Goal: Check status: Check status

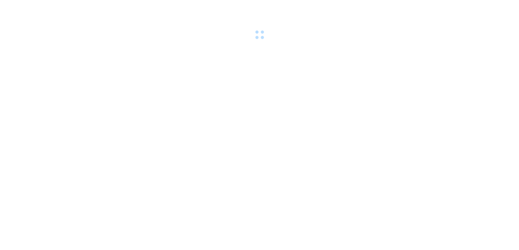
click at [96, 8] on div at bounding box center [259, 20] width 519 height 41
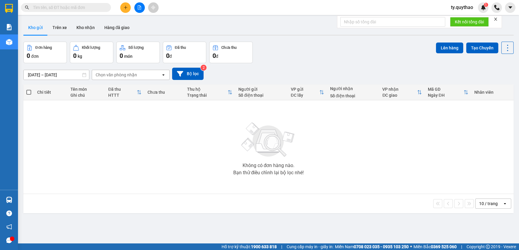
click at [95, 7] on input "text" at bounding box center [68, 7] width 71 height 7
click at [92, 7] on input "text" at bounding box center [68, 7] width 71 height 7
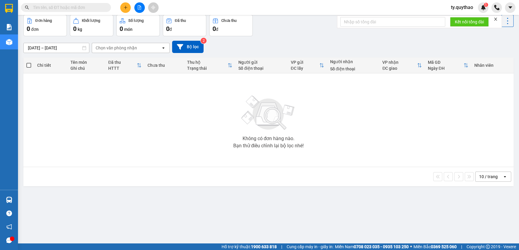
scroll to position [27, 0]
click at [96, 7] on input "text" at bounding box center [68, 7] width 71 height 7
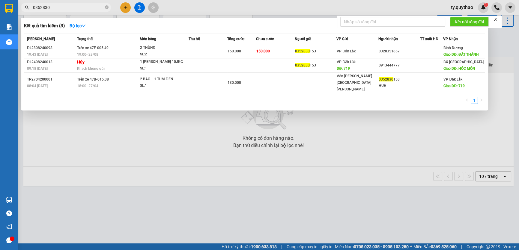
type input "0352830"
